Goal: Navigation & Orientation: Find specific page/section

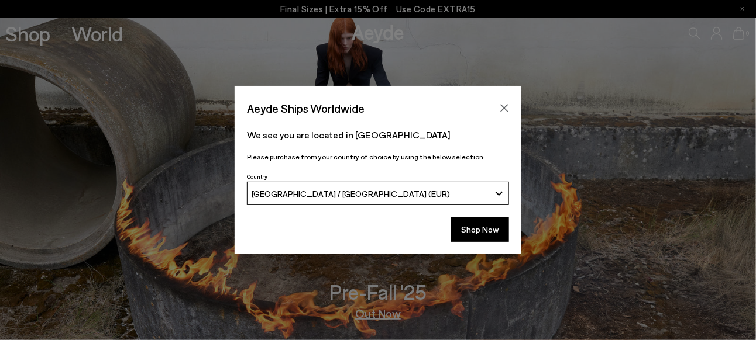
click at [500, 104] on icon "Close" at bounding box center [503, 108] width 9 height 9
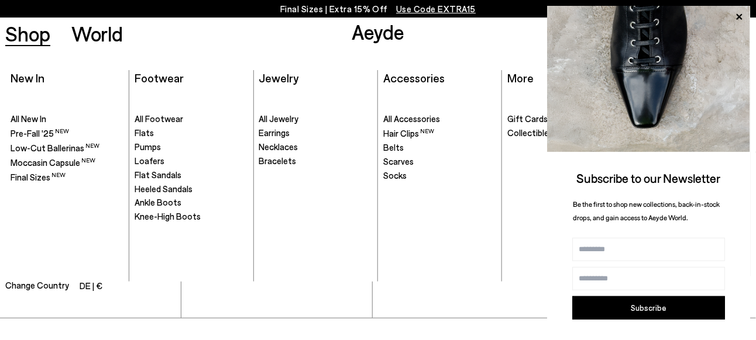
scroll to position [1585, 0]
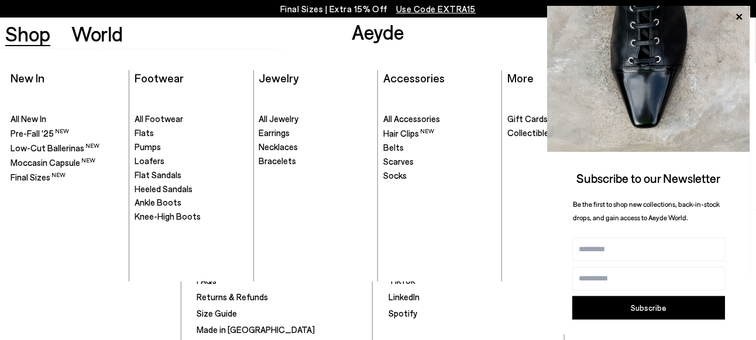
click at [39, 33] on link "Shop" at bounding box center [27, 33] width 45 height 20
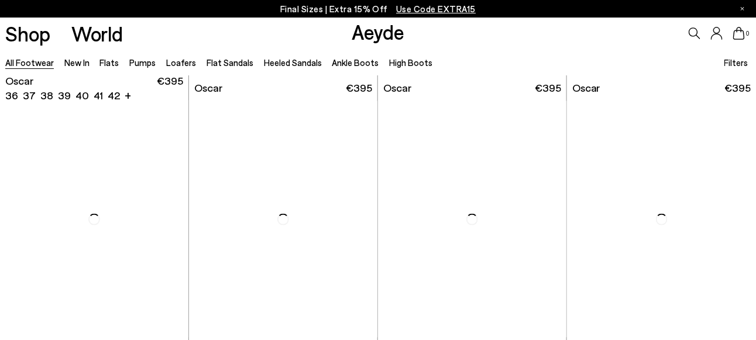
scroll to position [1872, 0]
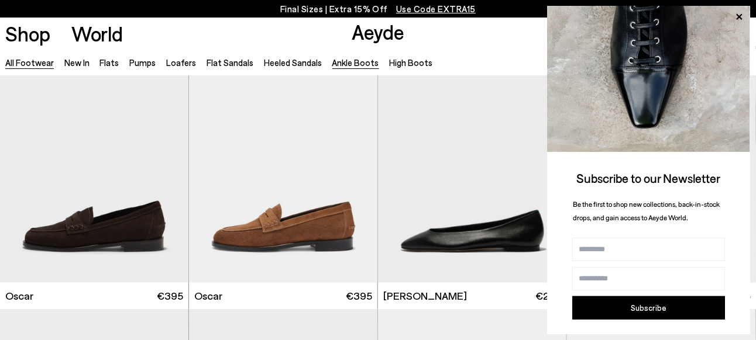
click at [347, 64] on link "Ankle Boots" at bounding box center [355, 62] width 47 height 11
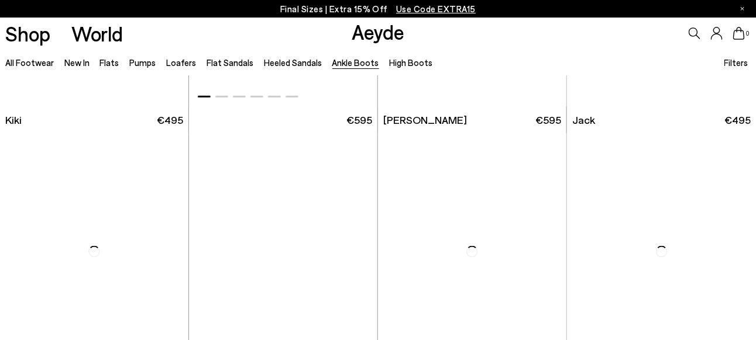
scroll to position [1700, 0]
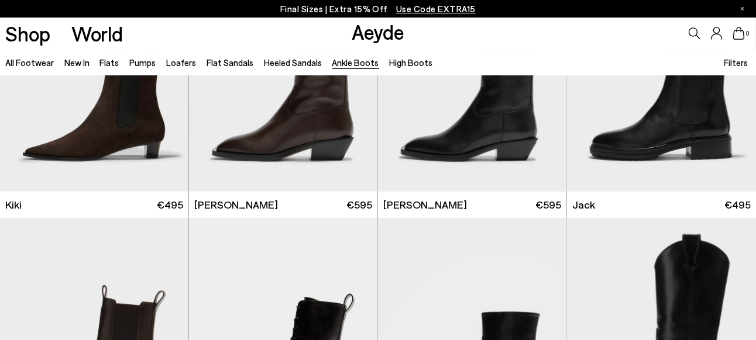
click at [379, 63] on ul "All Footwear New In Flats Pumps Loafers Flat Sandals Heeled Sandals Ankle Boots…" at bounding box center [223, 62] width 437 height 26
click at [390, 63] on link "High Boots" at bounding box center [411, 62] width 43 height 11
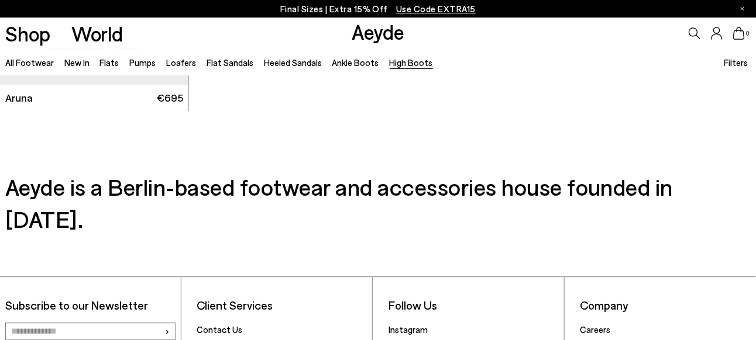
scroll to position [819, 0]
